Goal: Task Accomplishment & Management: Manage account settings

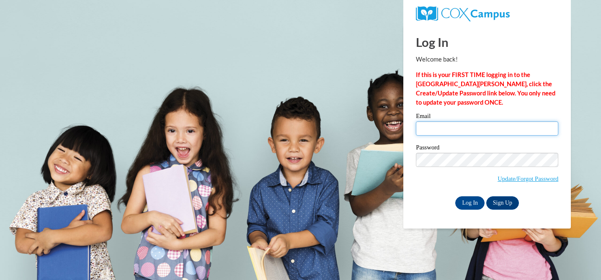
click at [439, 128] on input "Email" at bounding box center [487, 128] width 142 height 14
type input "foxt@ripon.k12.wi.us"
click at [473, 201] on input "Log In" at bounding box center [469, 202] width 29 height 13
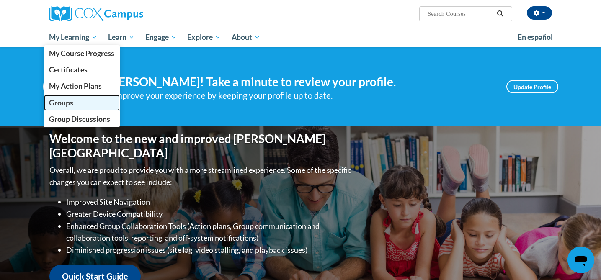
click at [61, 105] on span "Groups" at bounding box center [61, 102] width 24 height 9
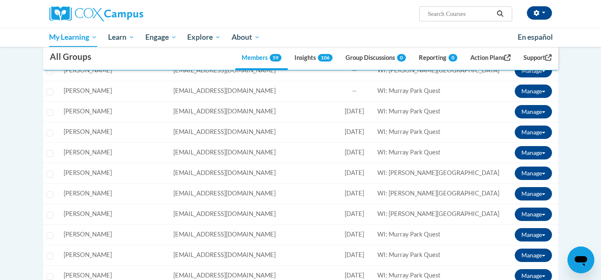
scroll to position [819, 0]
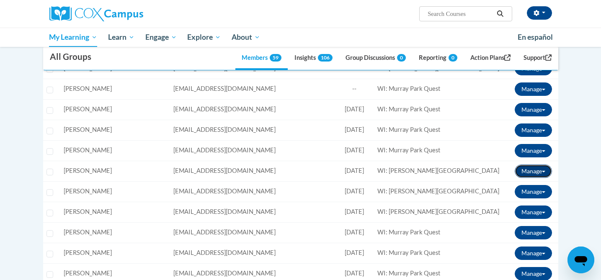
click at [545, 170] on button "Manage" at bounding box center [533, 171] width 37 height 13
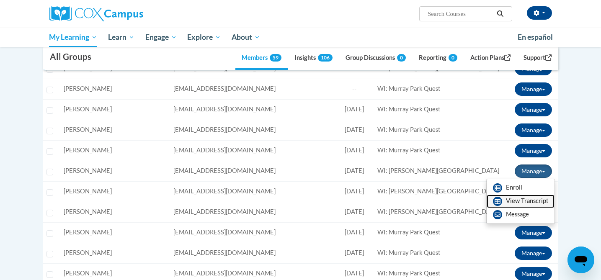
click at [529, 201] on link "View Transcript" at bounding box center [521, 201] width 68 height 13
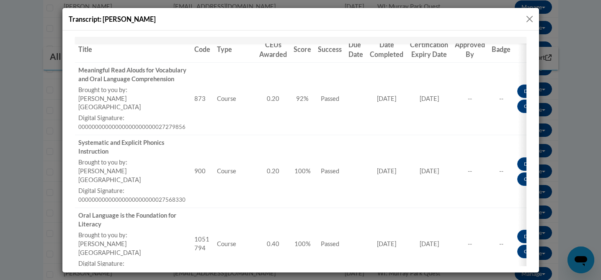
scroll to position [111, 0]
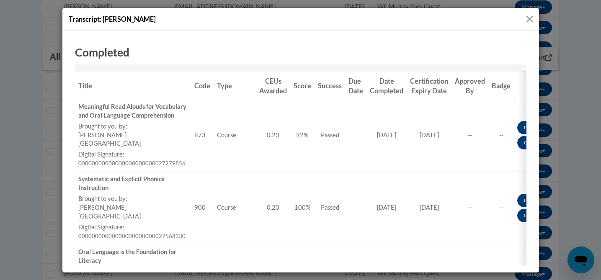
click at [533, 19] on button "Close" at bounding box center [529, 19] width 10 height 10
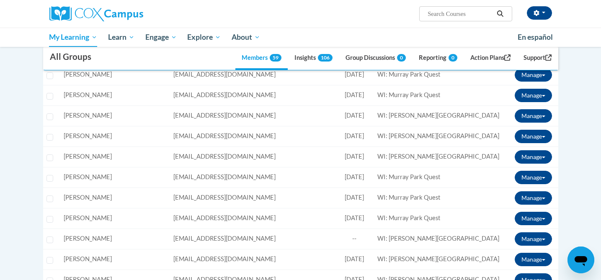
scroll to position [875, 0]
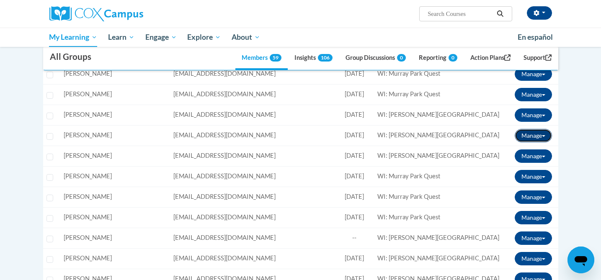
click at [543, 136] on span at bounding box center [543, 136] width 3 height 2
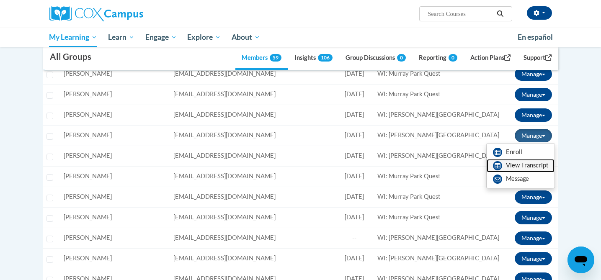
click at [529, 165] on link "View Transcript" at bounding box center [521, 165] width 68 height 13
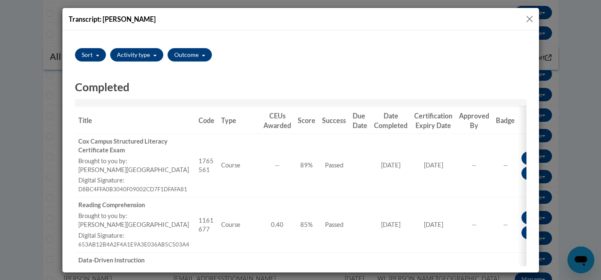
scroll to position [77, 0]
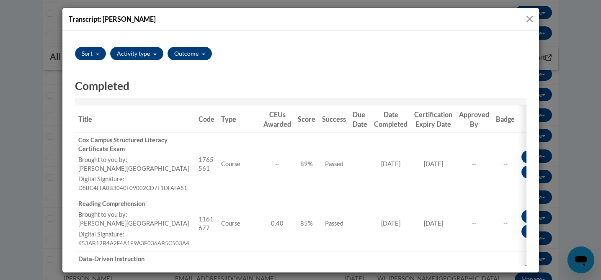
click at [529, 18] on button "Close" at bounding box center [529, 19] width 10 height 10
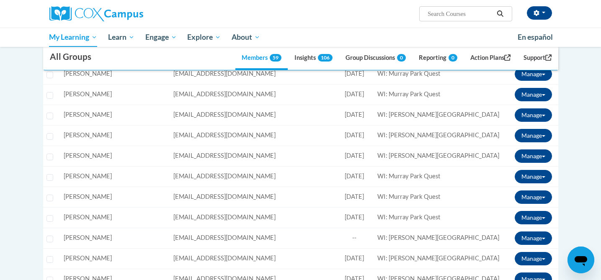
scroll to position [0, 0]
click at [547, 113] on button "Manage" at bounding box center [533, 114] width 37 height 13
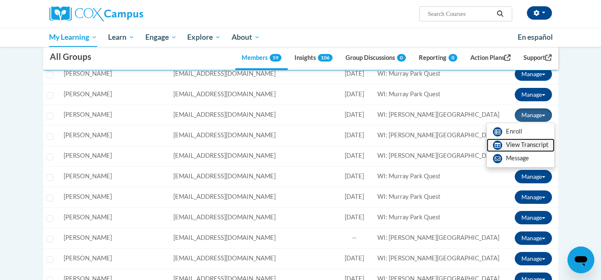
click at [522, 143] on link "View Transcript" at bounding box center [521, 145] width 68 height 13
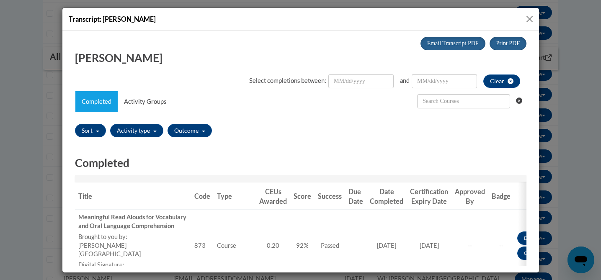
click at [530, 18] on button "Close" at bounding box center [529, 19] width 10 height 10
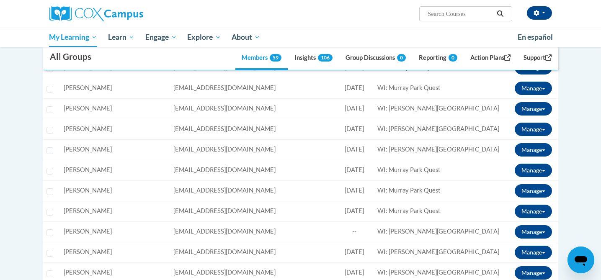
scroll to position [882, 0]
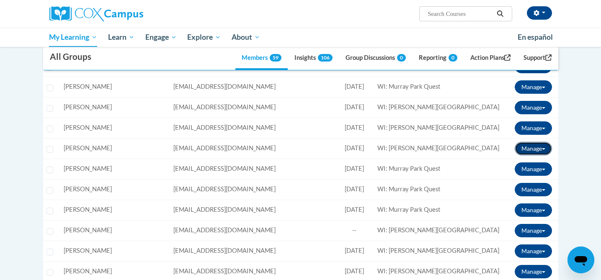
click at [545, 144] on button "Manage" at bounding box center [533, 148] width 37 height 13
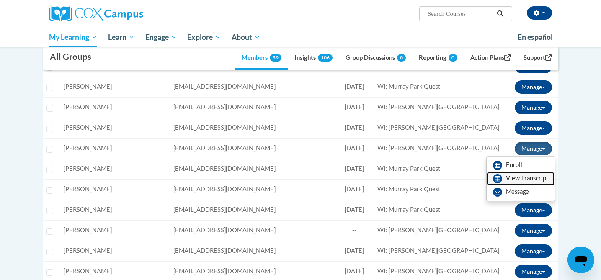
click at [514, 181] on link "View Transcript" at bounding box center [521, 178] width 68 height 13
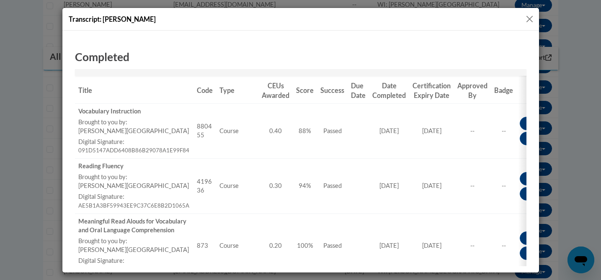
scroll to position [103, 0]
